Goal: Information Seeking & Learning: Learn about a topic

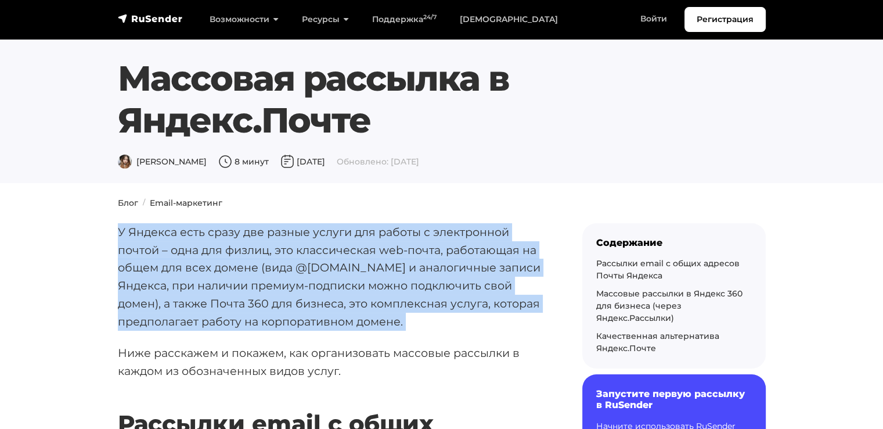
click at [178, 288] on p "У Яндекса есть сразу две разные услуги для работы с электронной почтой – одна д…" at bounding box center [331, 276] width 427 height 107
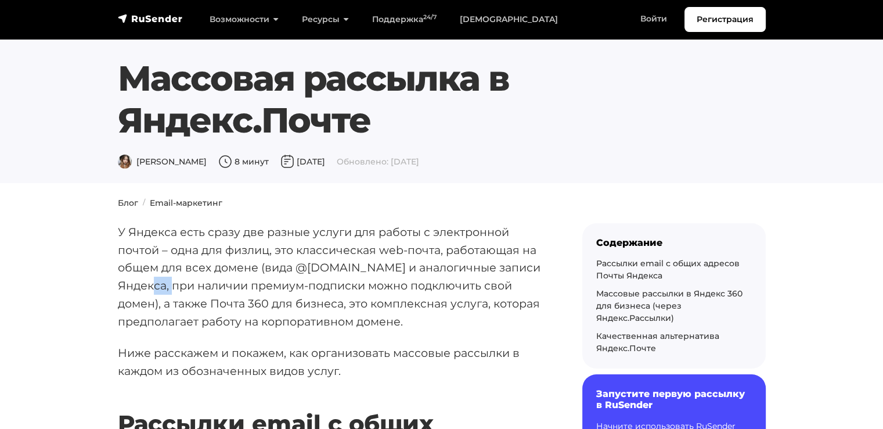
click at [178, 288] on p "У Яндекса есть сразу две разные услуги для работы с электронной почтой – одна д…" at bounding box center [331, 276] width 427 height 107
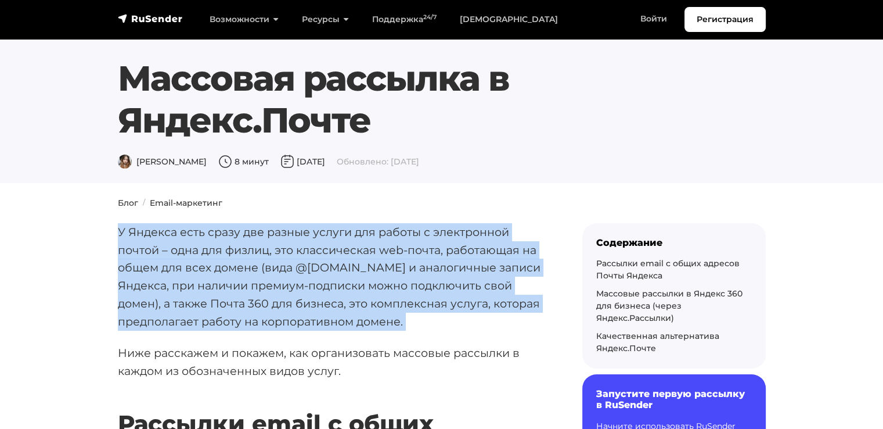
click at [178, 288] on p "У Яндекса есть сразу две разные услуги для работы с электронной почтой – одна д…" at bounding box center [331, 276] width 427 height 107
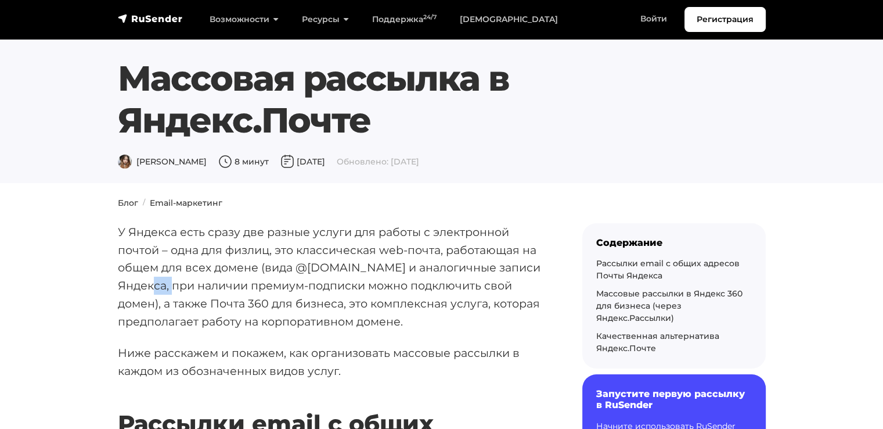
click at [178, 288] on p "У Яндекса есть сразу две разные услуги для работы с электронной почтой – одна д…" at bounding box center [331, 276] width 427 height 107
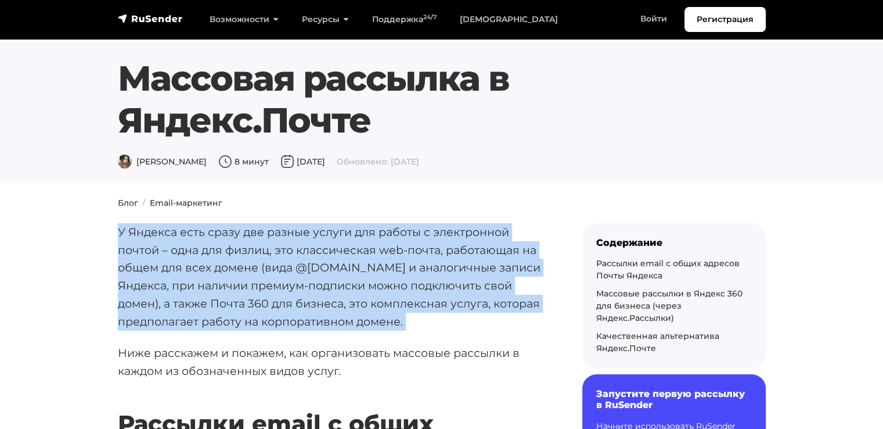
click at [178, 288] on p "У Яндекса есть сразу две разные услуги для работы с электронной почтой – одна д…" at bounding box center [331, 276] width 427 height 107
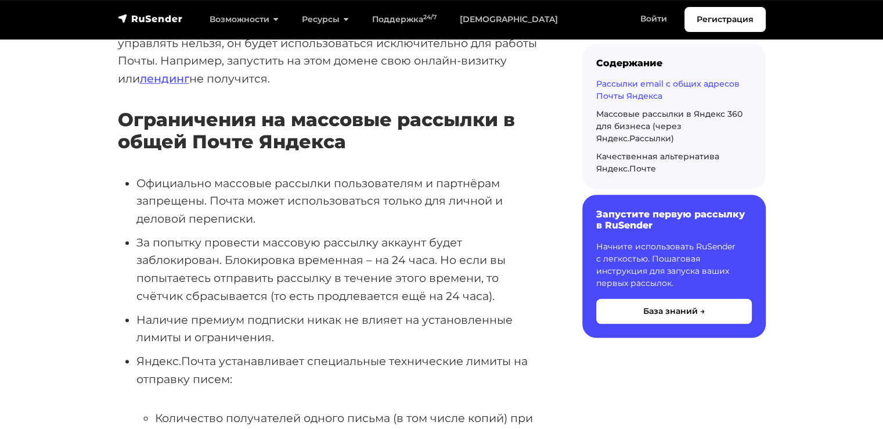
scroll to position [697, 0]
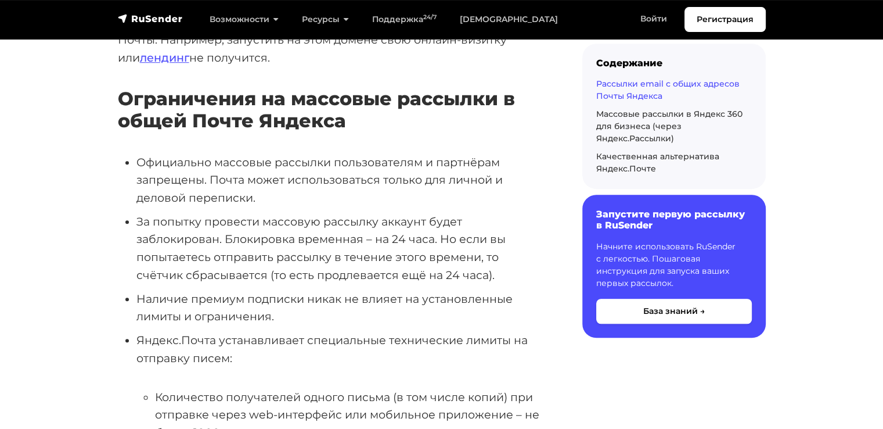
click at [303, 163] on li "Официально массовые рассылки пользователям и партнёрам запрещены. Почта может и…" at bounding box center [340, 179] width 409 height 53
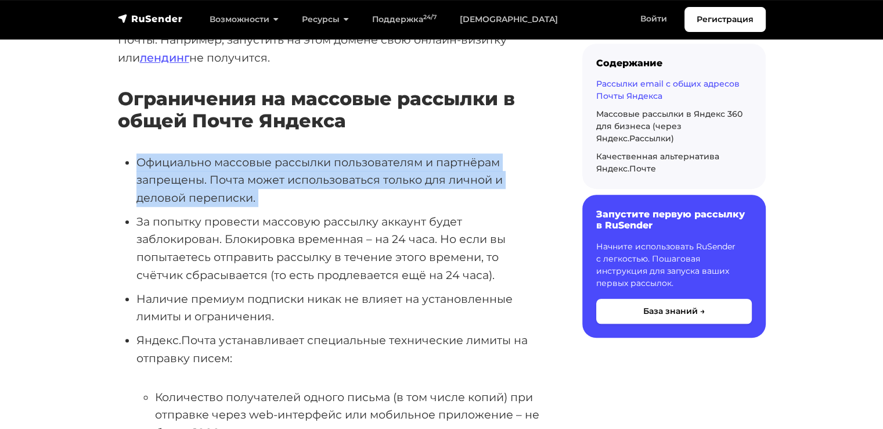
click at [303, 163] on li "Официально массовые рассылки пользователям и партнёрам запрещены. Почта может и…" at bounding box center [340, 179] width 409 height 53
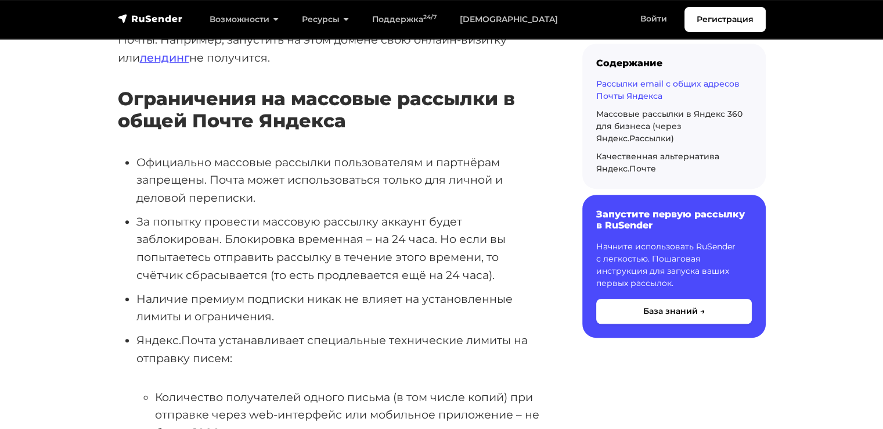
click at [297, 213] on li "За попытку провести массовую рассылку аккаунт будет заблокирован. Блокировка вр…" at bounding box center [340, 248] width 409 height 71
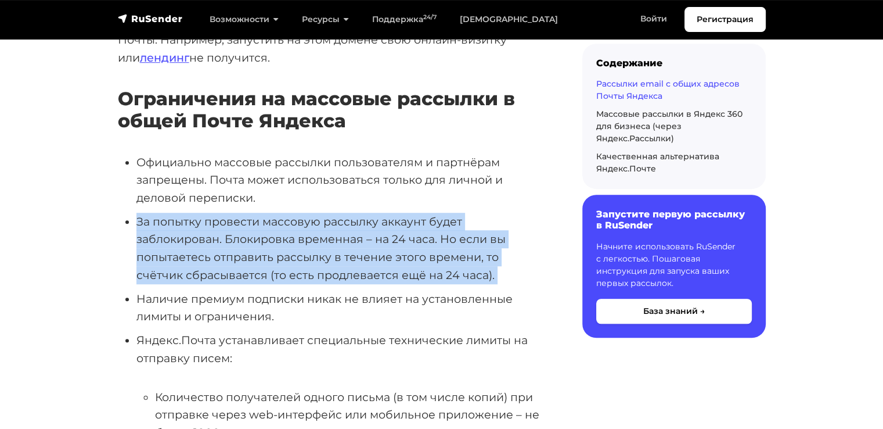
click at [297, 213] on li "За попытку провести массовую рассылку аккаунт будет заблокирован. Блокировка вр…" at bounding box center [340, 248] width 409 height 71
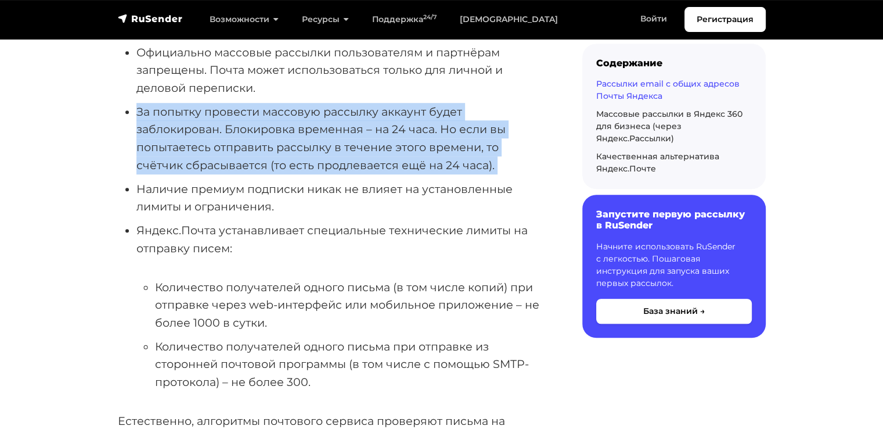
scroll to position [813, 0]
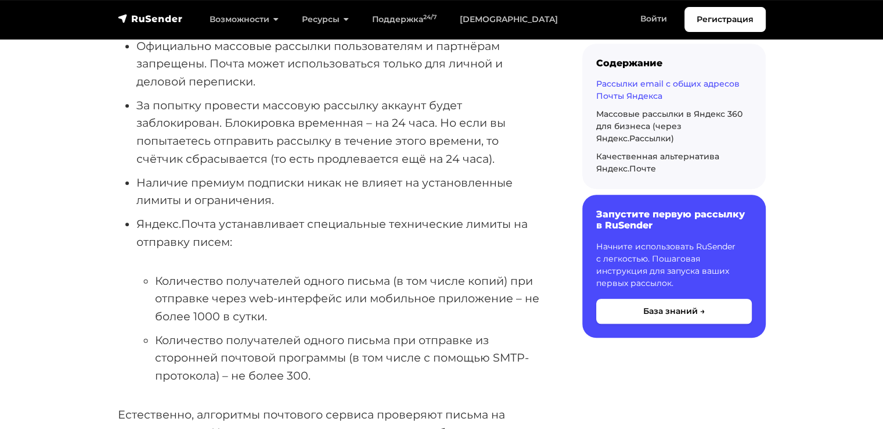
click at [297, 215] on li "Яндекс.Почта устанавливает специальные технические лимиты на отправку писем: Ко…" at bounding box center [340, 300] width 409 height 170
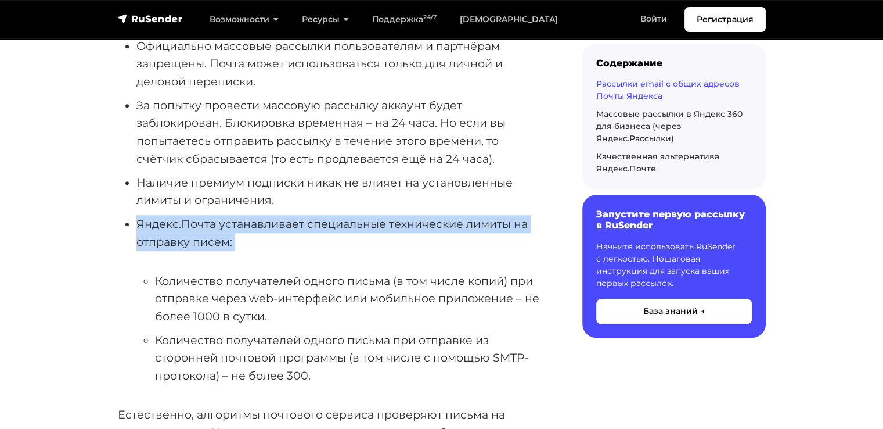
click at [297, 215] on li "Яндекс.Почта устанавливает специальные технические лимиты на отправку писем: Ко…" at bounding box center [340, 300] width 409 height 170
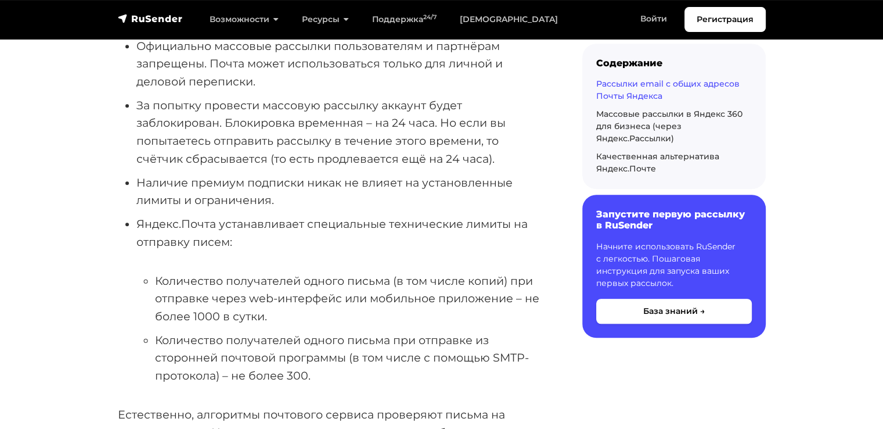
click at [304, 272] on li "Количество получателей одного письма (в том числе копий) при отправке через web…" at bounding box center [350, 298] width 390 height 53
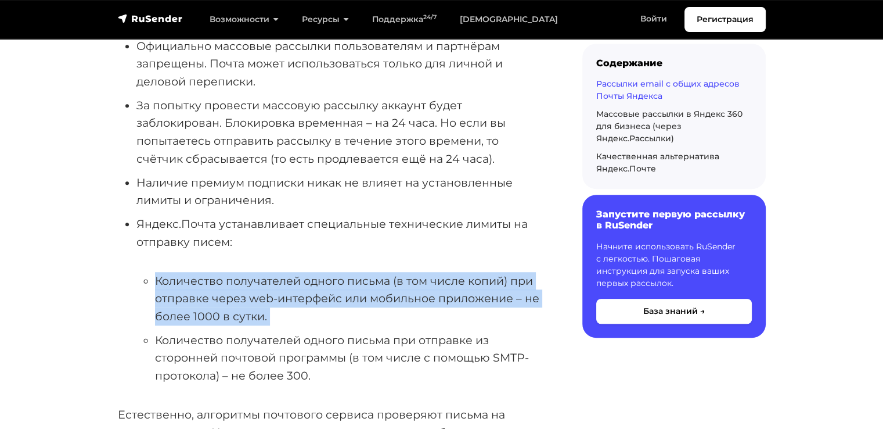
click at [304, 272] on li "Количество получателей одного письма (в том числе копий) при отправке через web…" at bounding box center [350, 298] width 390 height 53
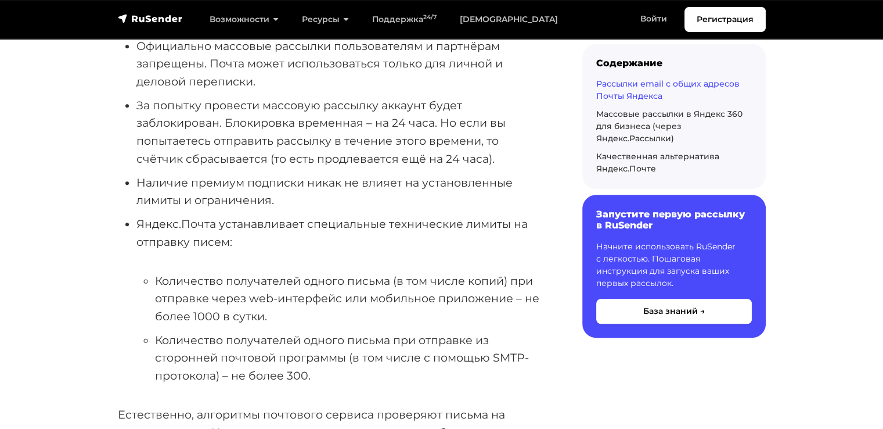
click at [293, 331] on li "Количество получателей одного письма при отправке из сторонней почтовой програм…" at bounding box center [350, 357] width 390 height 53
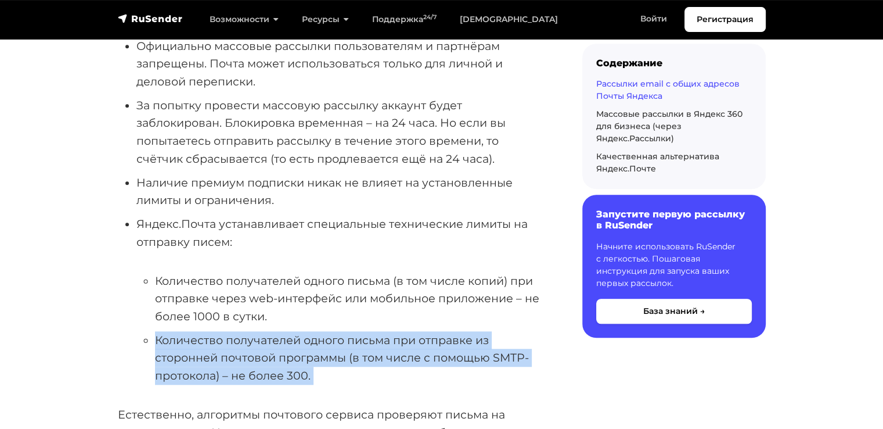
click at [293, 331] on li "Количество получателей одного письма при отправке из сторонней почтовой програм…" at bounding box center [350, 357] width 390 height 53
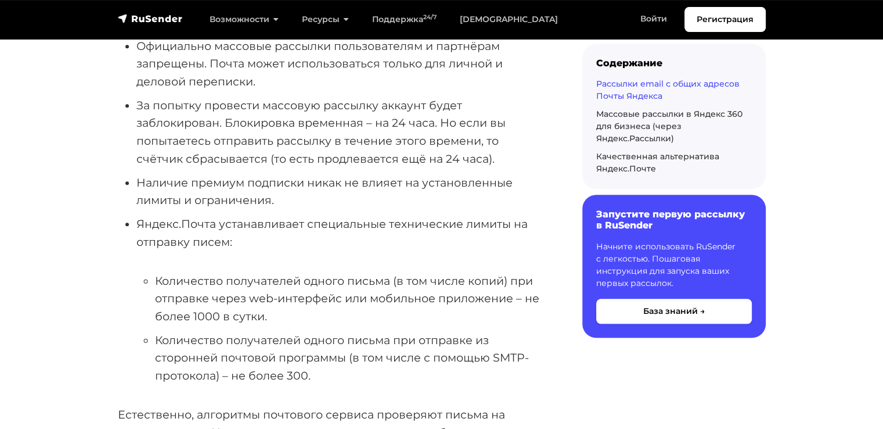
click at [291, 272] on li "Количество получателей одного письма (в том числе копий) при отправке через web…" at bounding box center [350, 298] width 390 height 53
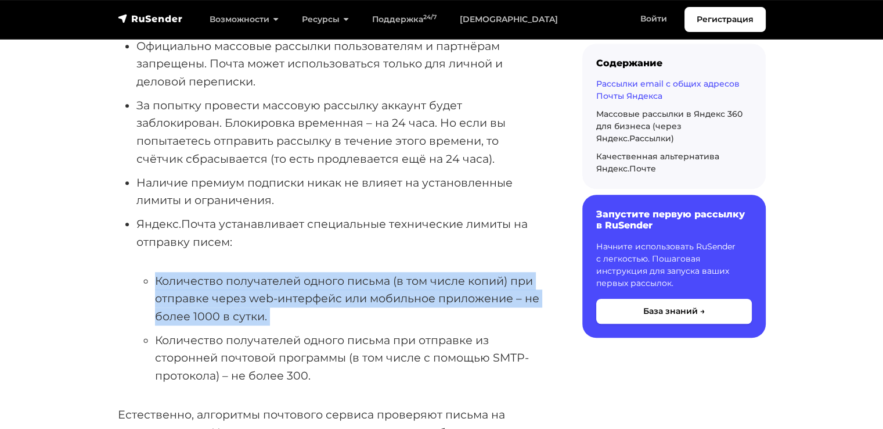
click at [291, 272] on li "Количество получателей одного письма (в том числе копий) при отправке через web…" at bounding box center [350, 298] width 390 height 53
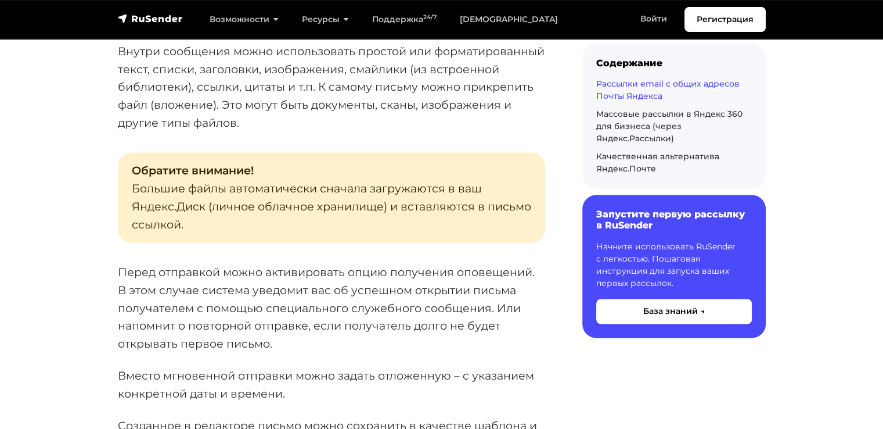
scroll to position [1801, 0]
